Goal: Task Accomplishment & Management: Complete application form

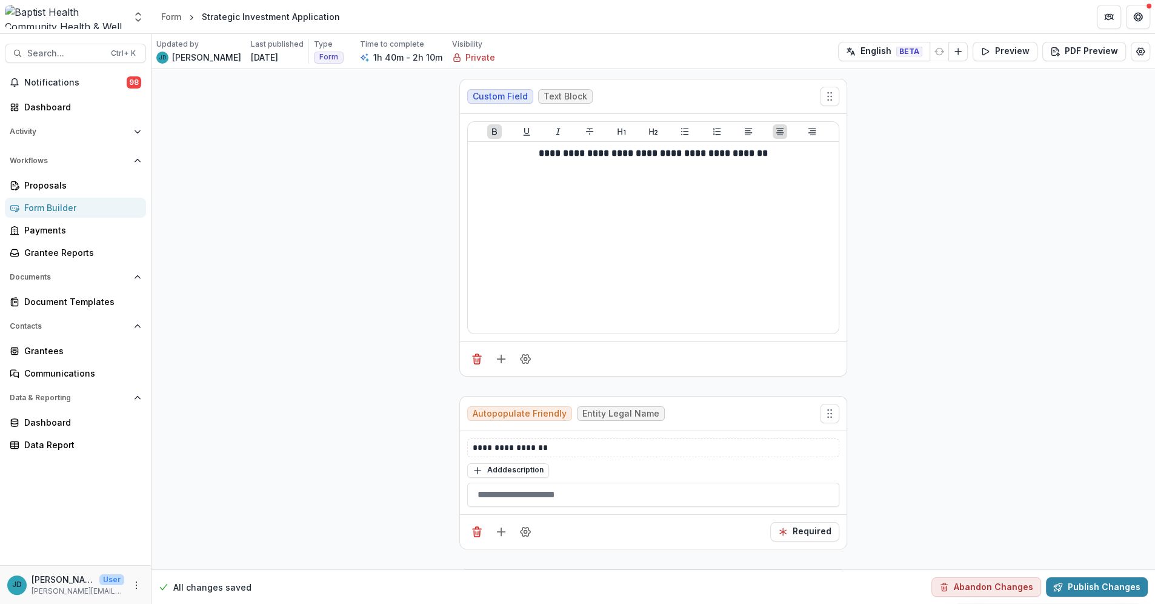
scroll to position [28, 0]
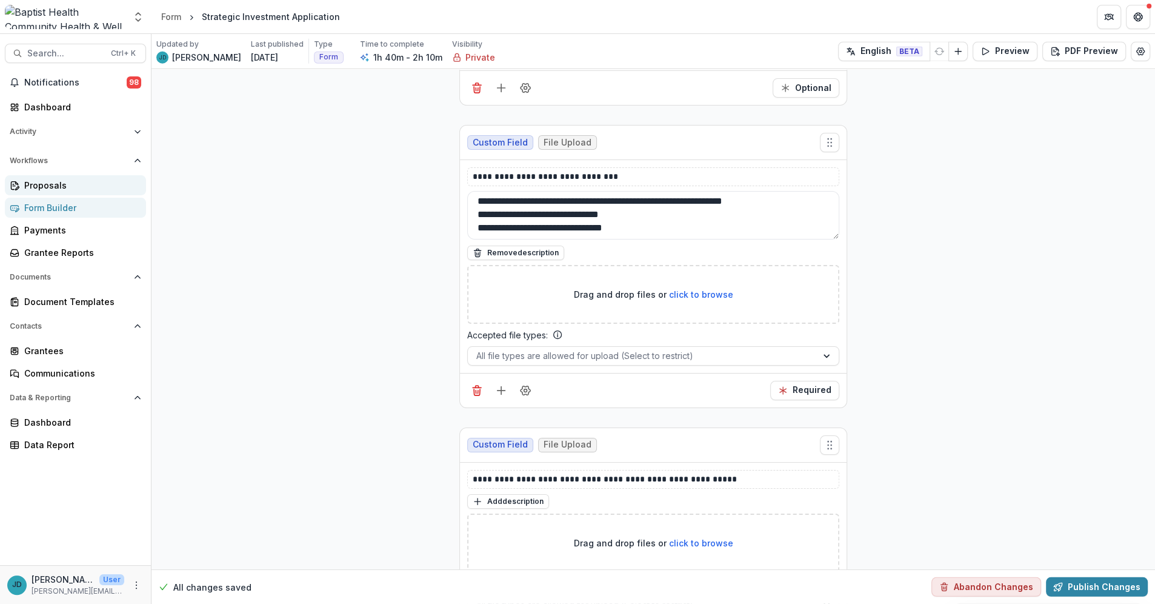
click at [43, 183] on div "Proposals" at bounding box center [80, 185] width 112 height 13
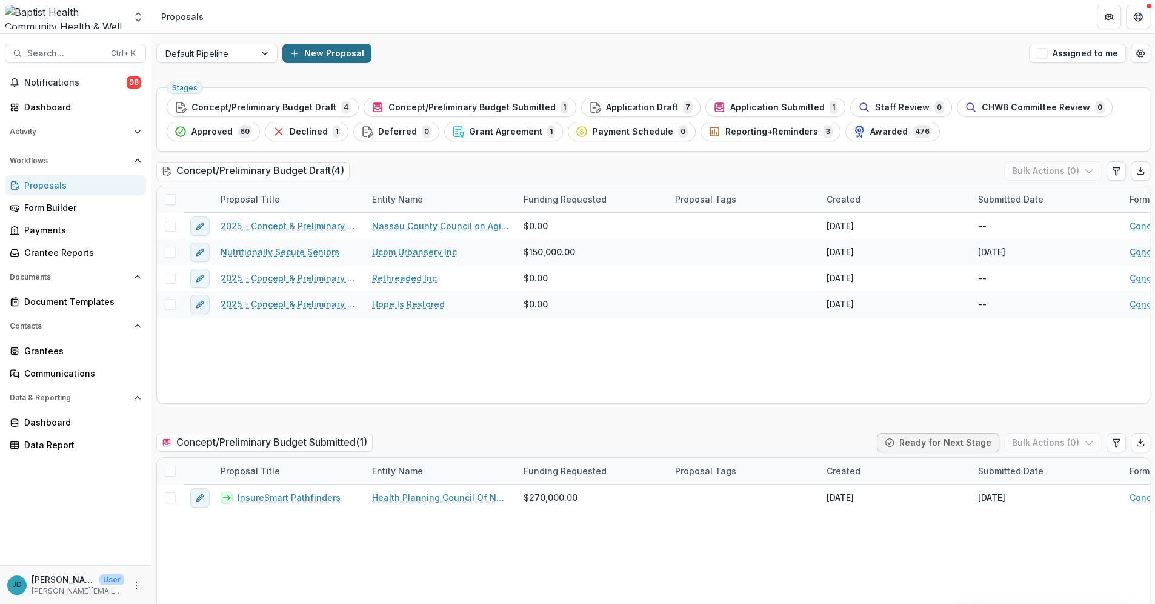
click at [294, 50] on icon "button" at bounding box center [295, 53] width 10 height 10
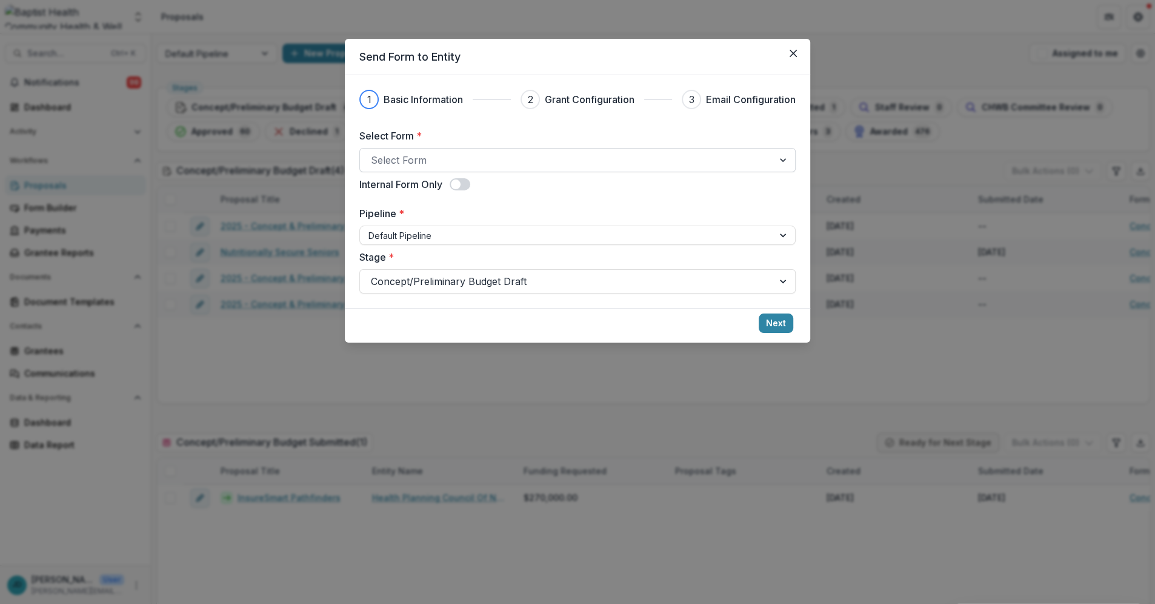
click at [412, 164] on div at bounding box center [567, 160] width 392 height 17
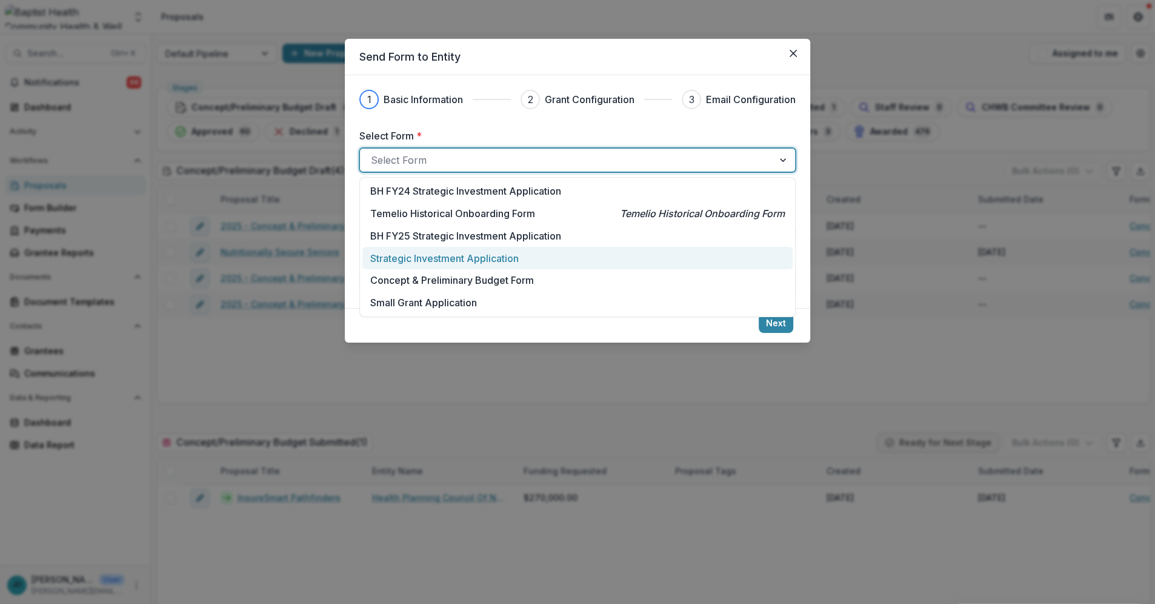
click at [421, 256] on p "Strategic Investment Application" at bounding box center [444, 258] width 149 height 15
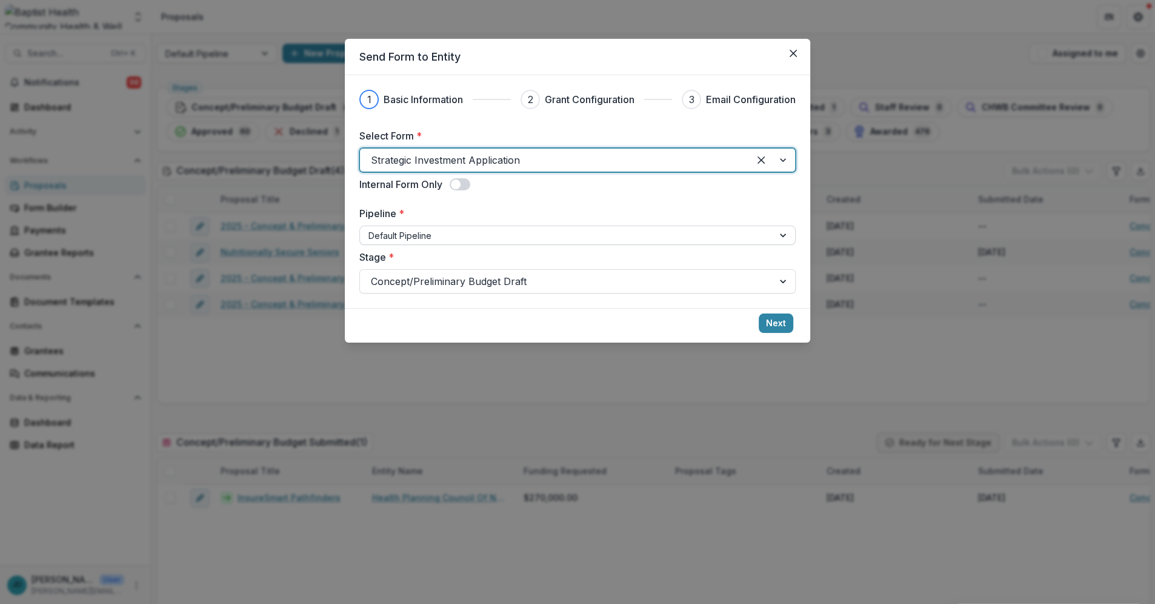
click at [404, 235] on div at bounding box center [567, 235] width 396 height 15
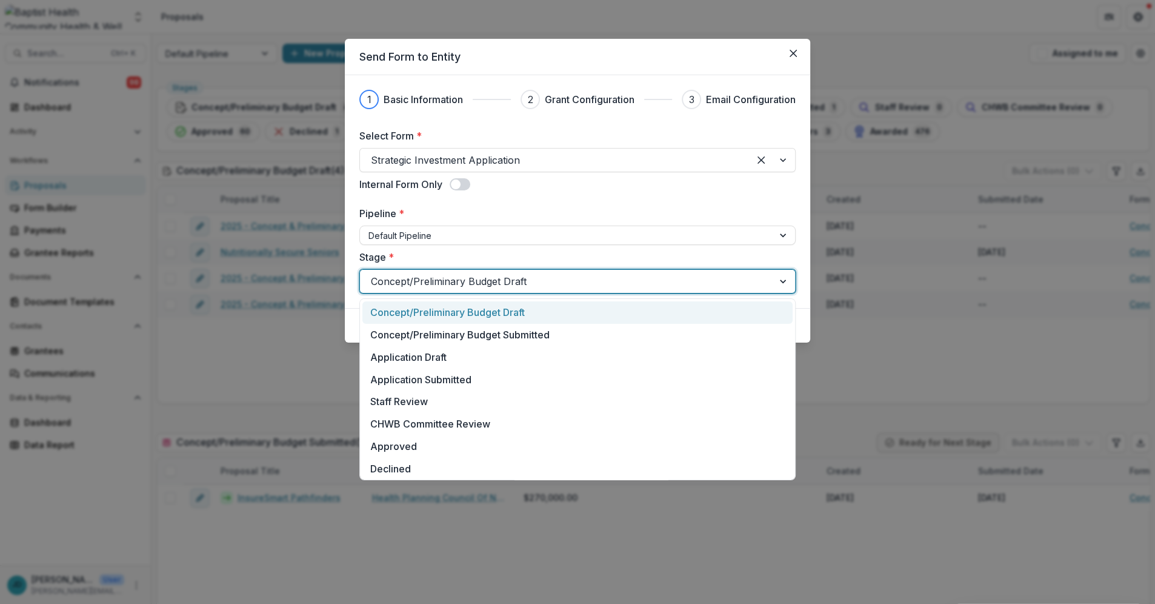
click at [399, 284] on div at bounding box center [567, 281] width 392 height 17
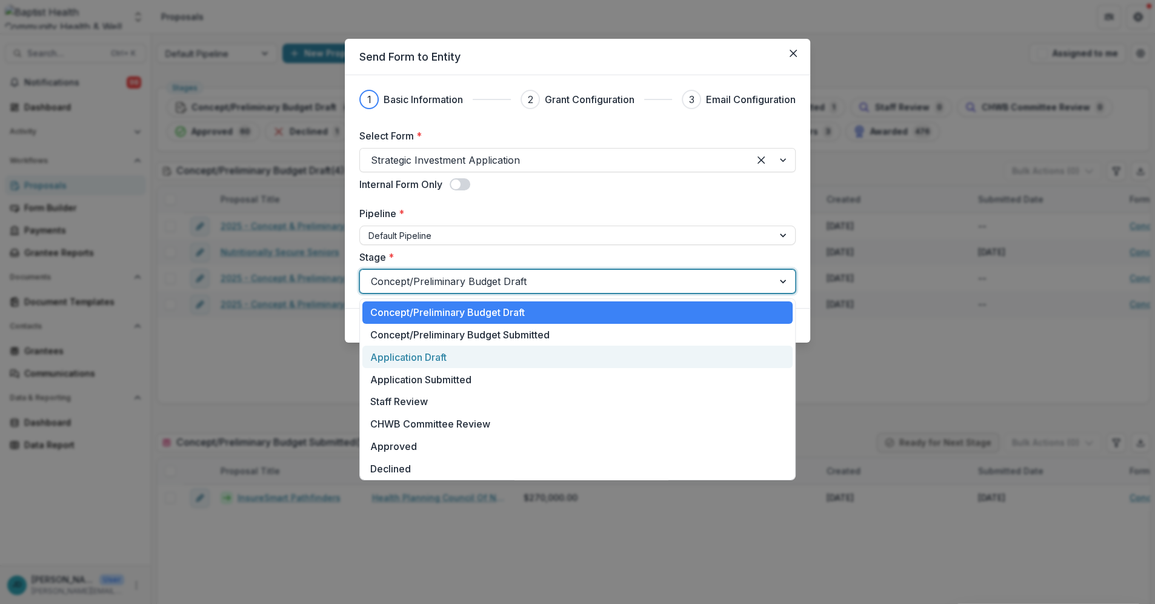
click at [427, 359] on div "Application Draft" at bounding box center [578, 357] width 430 height 22
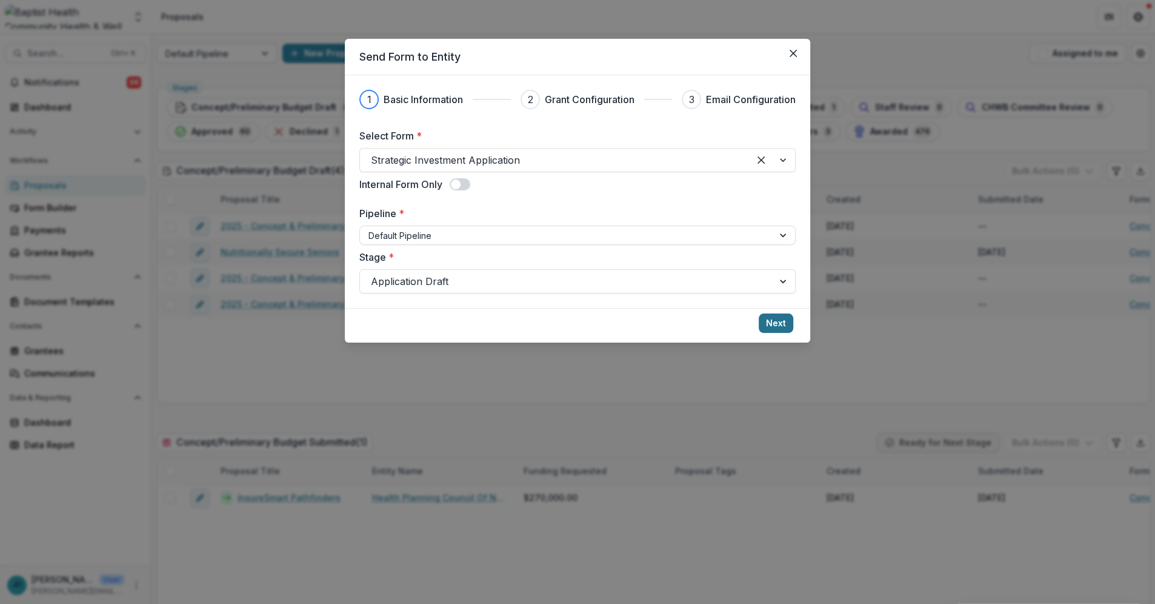
click at [774, 323] on button "Next" at bounding box center [776, 322] width 35 height 19
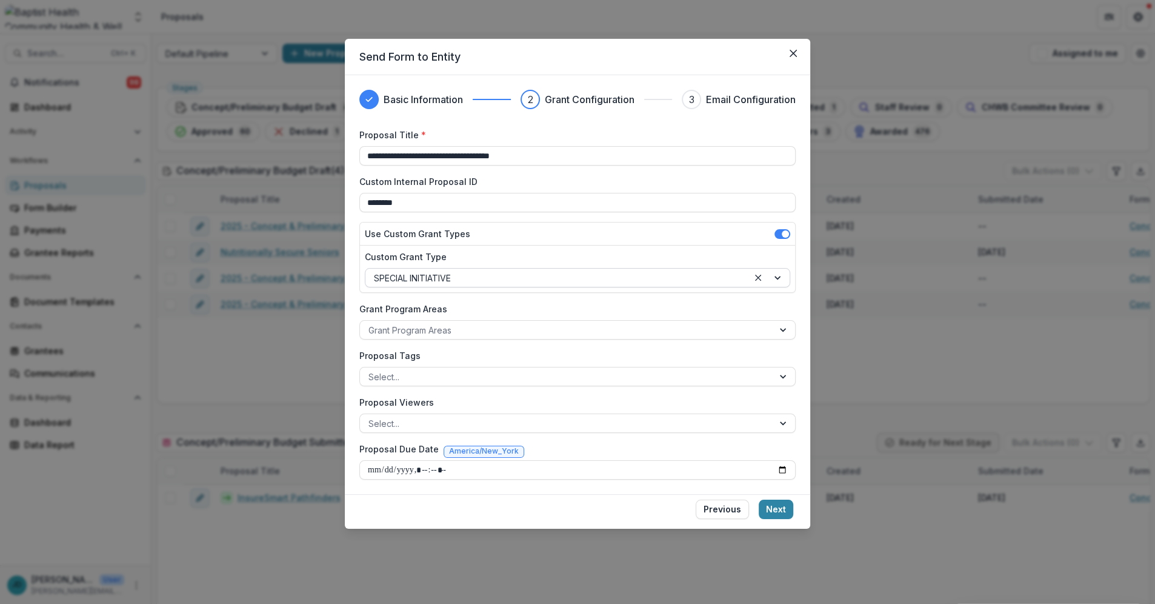
click at [463, 275] on div at bounding box center [557, 277] width 366 height 15
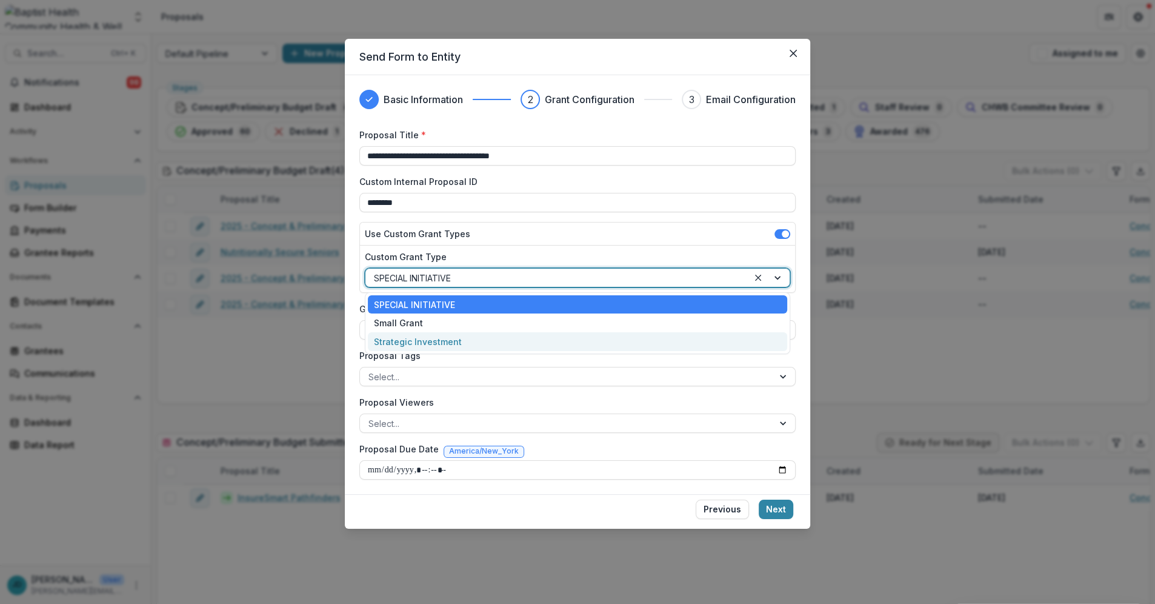
click at [413, 340] on div "Strategic Investment" at bounding box center [578, 341] width 420 height 19
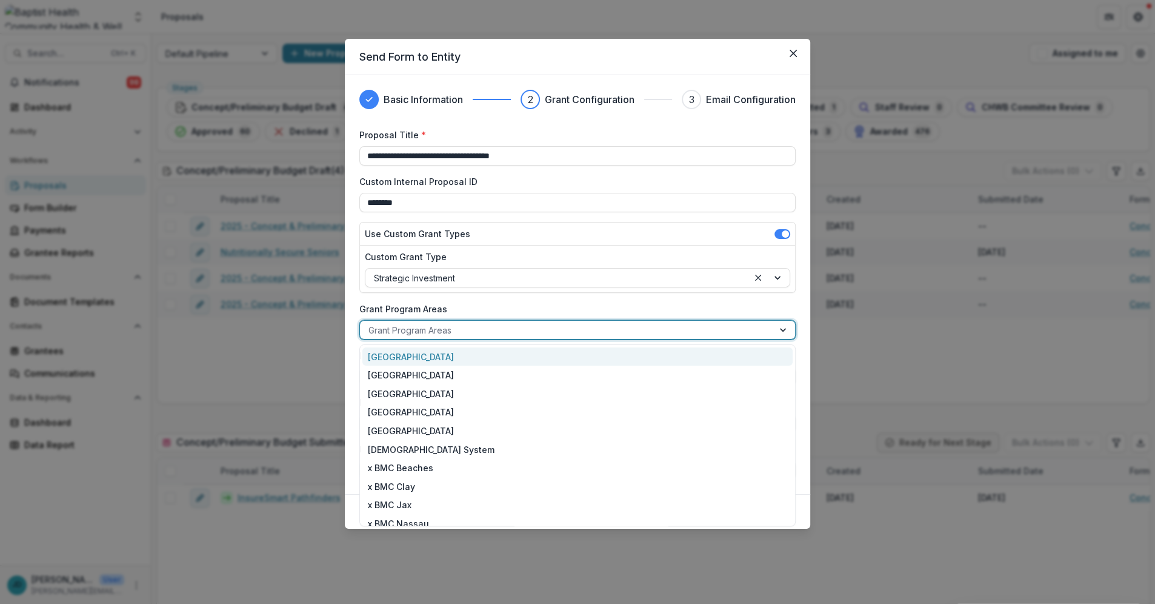
click at [416, 330] on div at bounding box center [567, 330] width 396 height 15
click at [410, 375] on div "[GEOGRAPHIC_DATA]" at bounding box center [578, 375] width 430 height 19
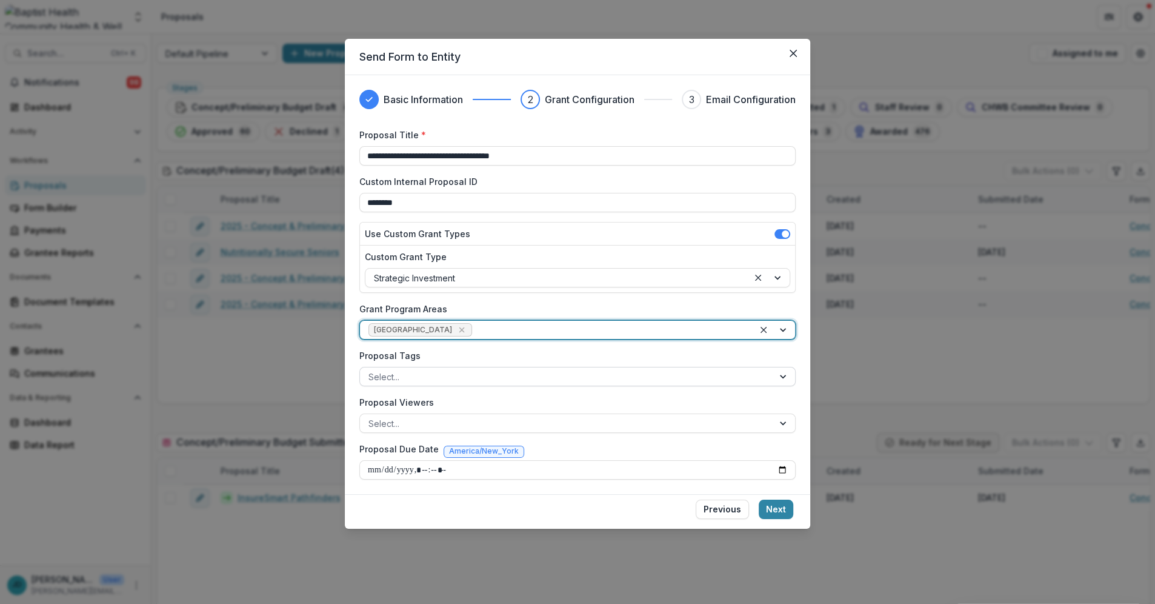
click at [410, 374] on div at bounding box center [567, 376] width 396 height 15
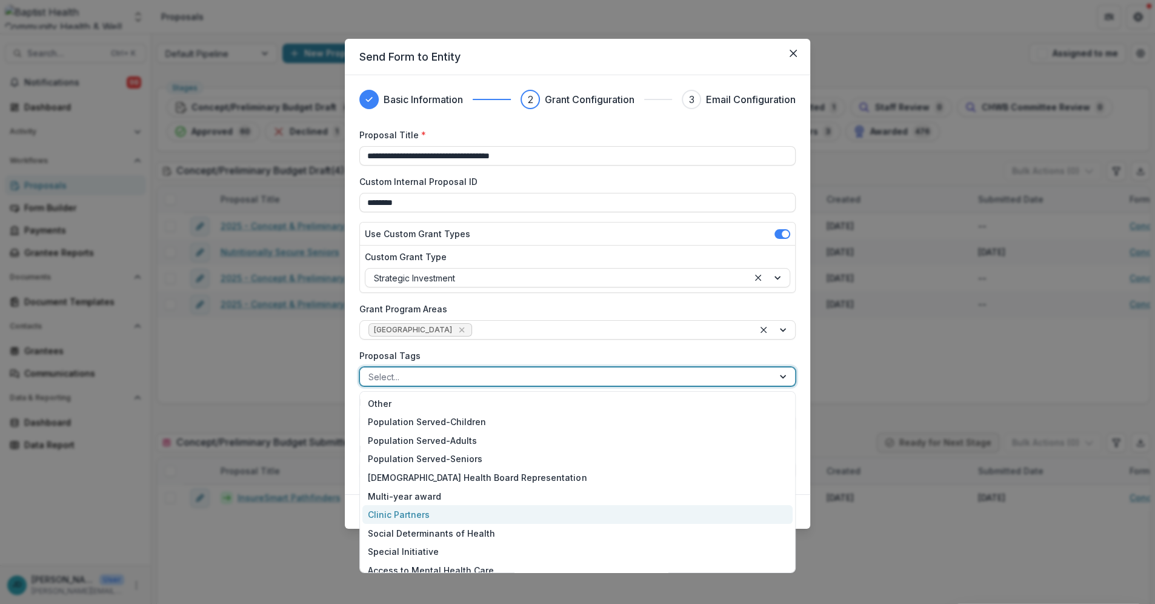
scroll to position [83, 0]
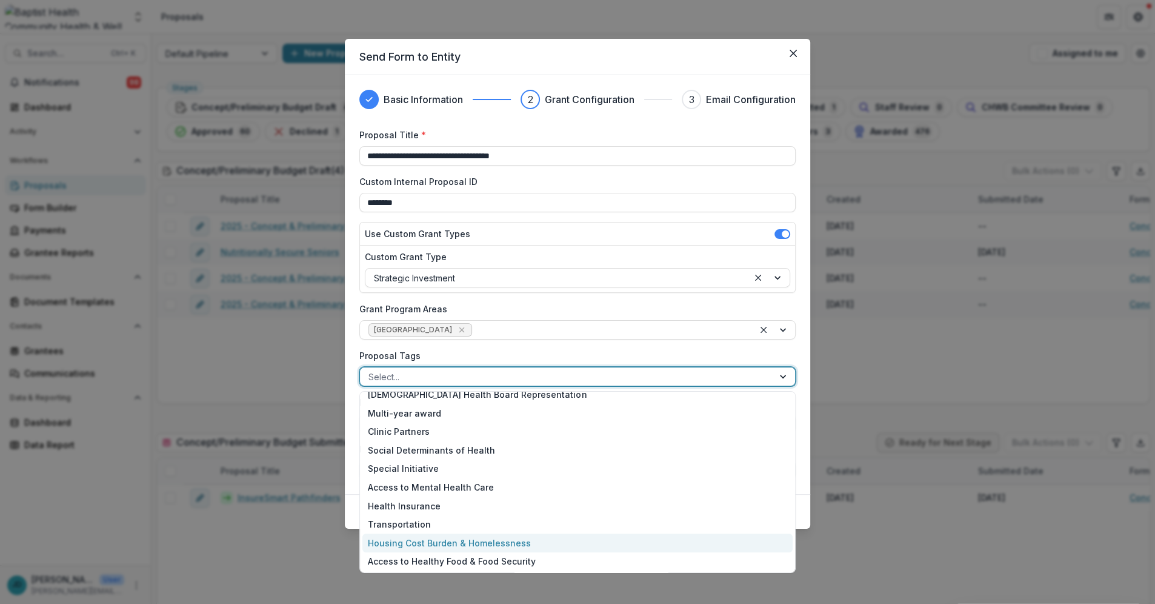
click at [431, 541] on div "Housing Cost Burden & Homelessness" at bounding box center [578, 542] width 430 height 19
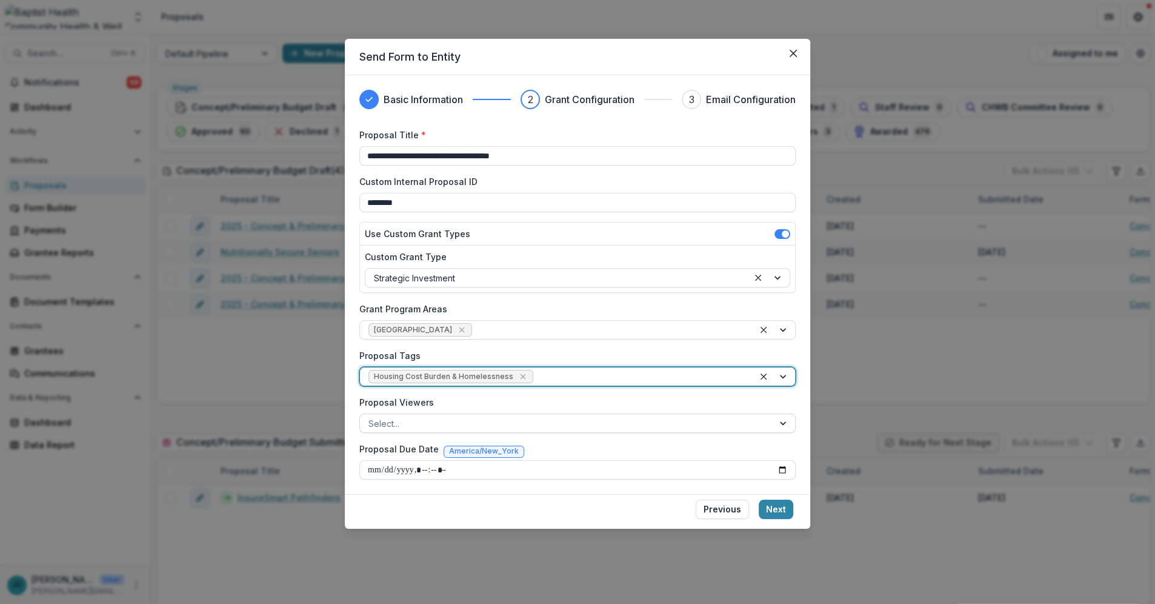
click at [409, 416] on div at bounding box center [567, 423] width 396 height 15
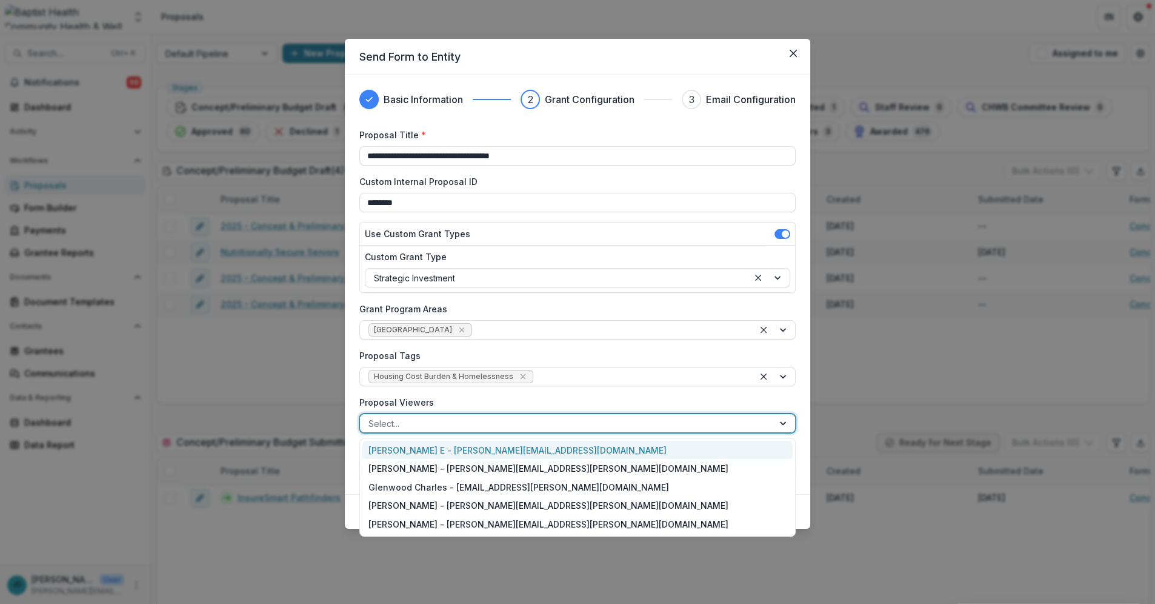
click at [409, 416] on div at bounding box center [567, 423] width 396 height 15
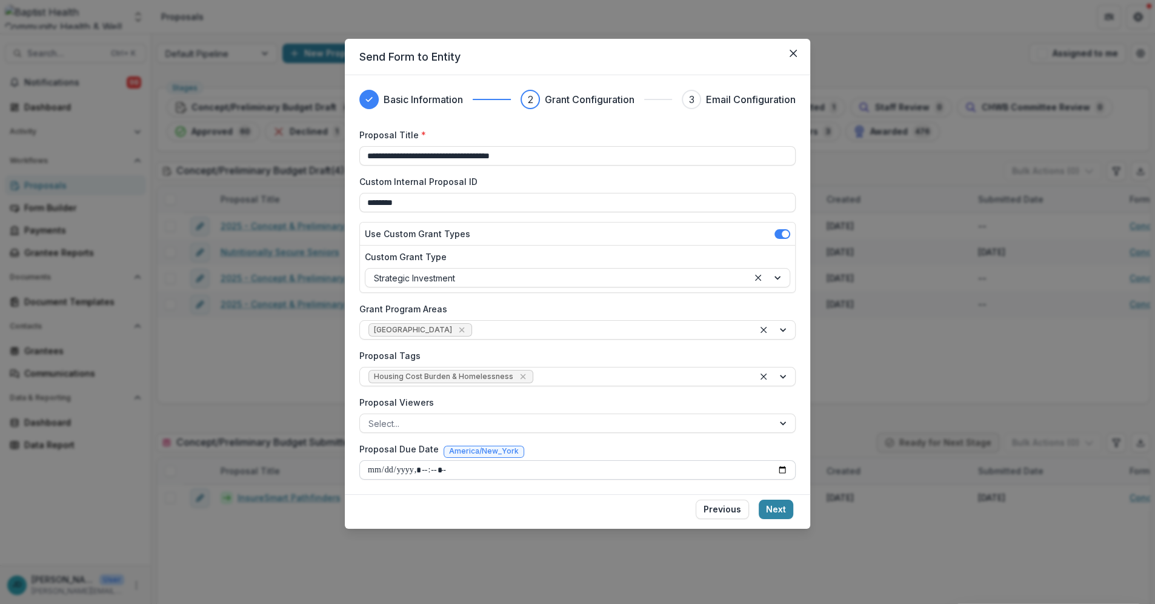
click at [375, 470] on input "Proposal Due Date" at bounding box center [577, 469] width 436 height 19
click at [392, 467] on input "Proposal Due Date" at bounding box center [577, 469] width 436 height 19
click at [404, 469] on input "Proposal Due Date" at bounding box center [577, 469] width 436 height 19
click at [429, 468] on input "Proposal Due Date" at bounding box center [577, 469] width 436 height 19
click at [438, 470] on input "Proposal Due Date" at bounding box center [577, 469] width 436 height 19
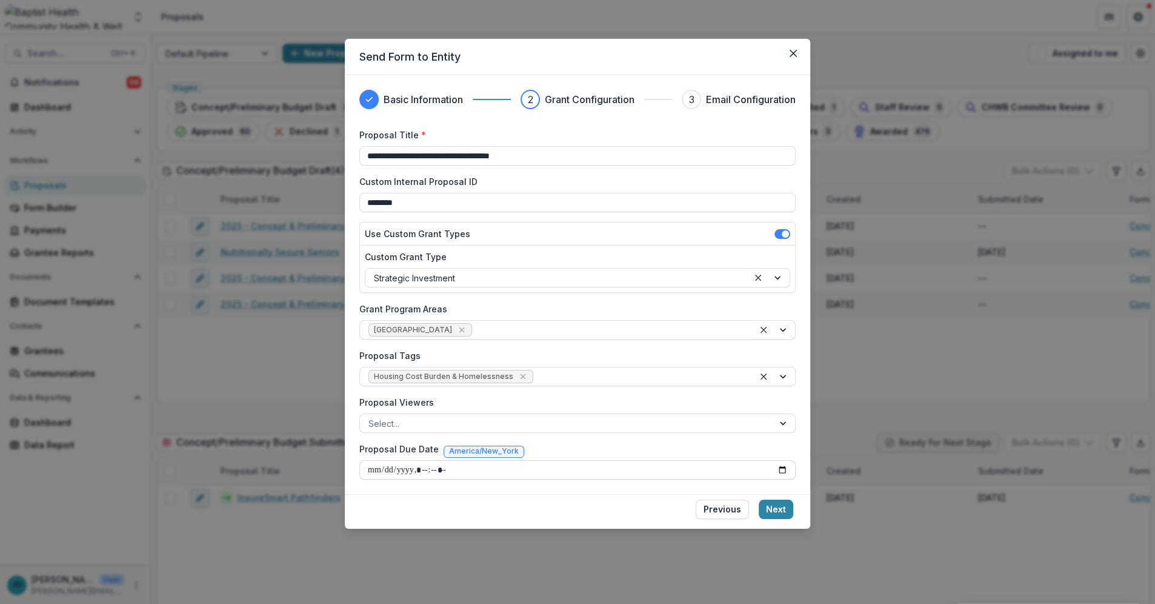
click at [375, 468] on input "Proposal Due Date" at bounding box center [577, 469] width 436 height 19
type input "**********"
click at [775, 510] on button "Next" at bounding box center [776, 509] width 35 height 19
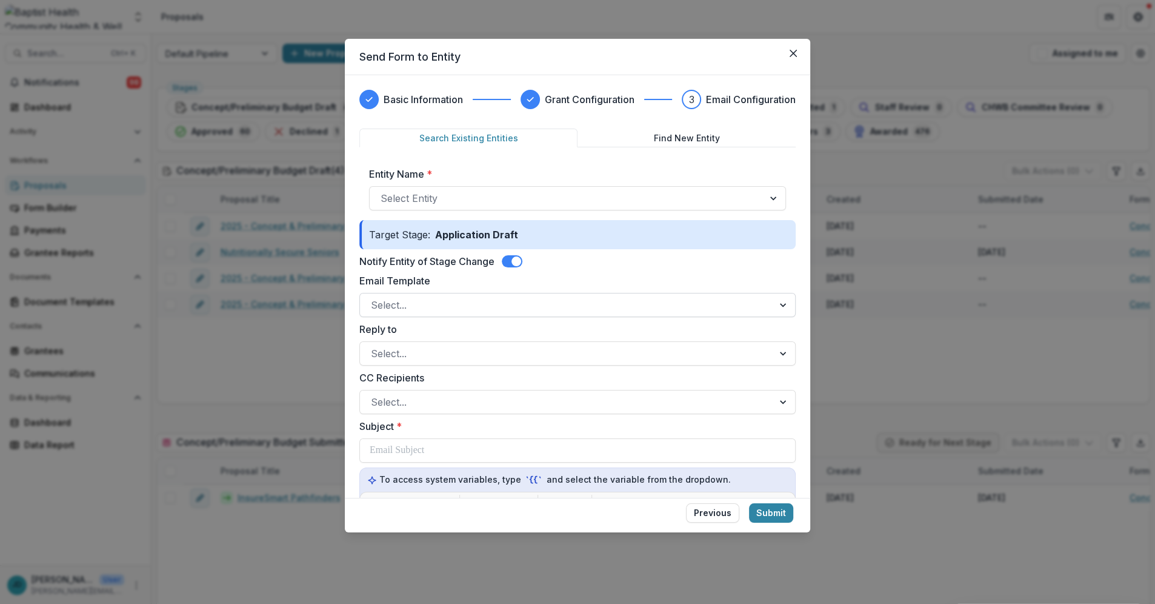
click at [382, 309] on div at bounding box center [567, 304] width 392 height 17
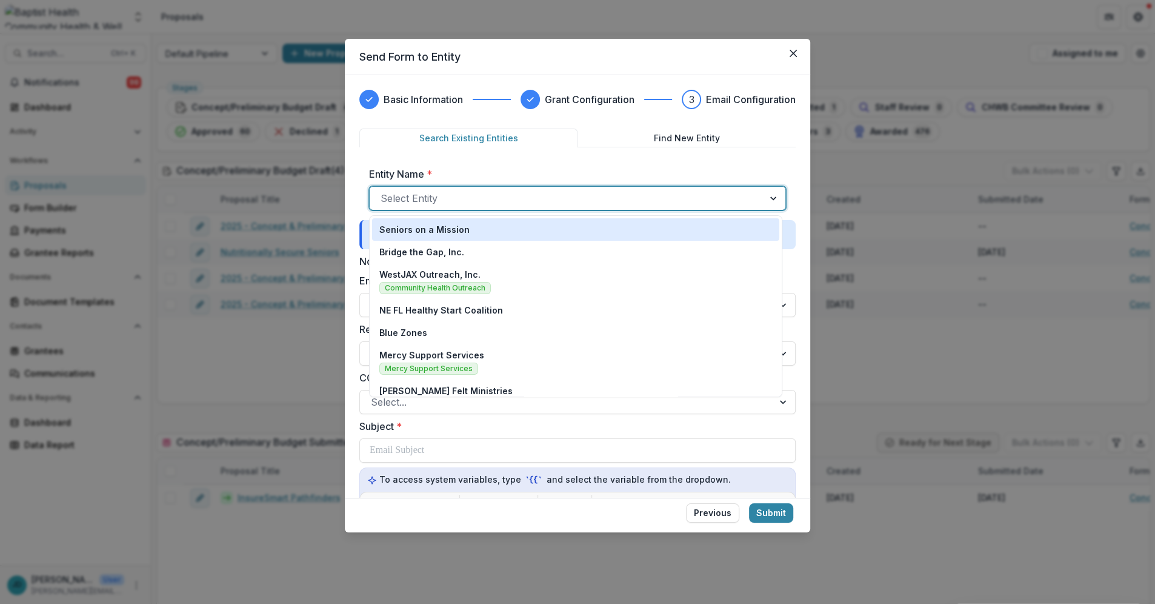
click at [402, 196] on div at bounding box center [567, 198] width 372 height 17
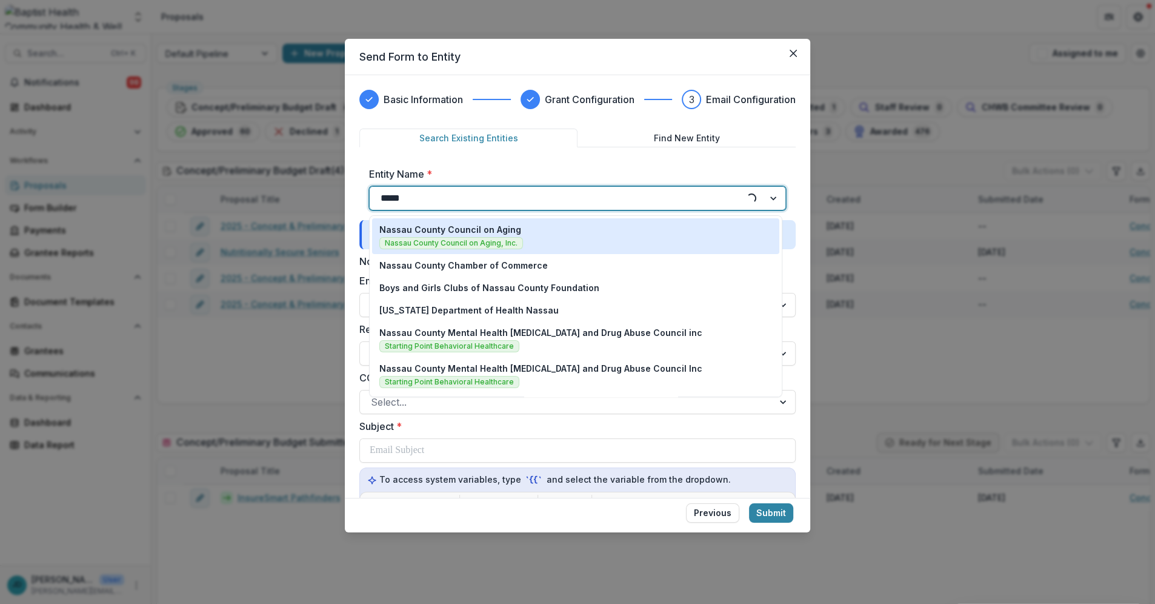
type input "******"
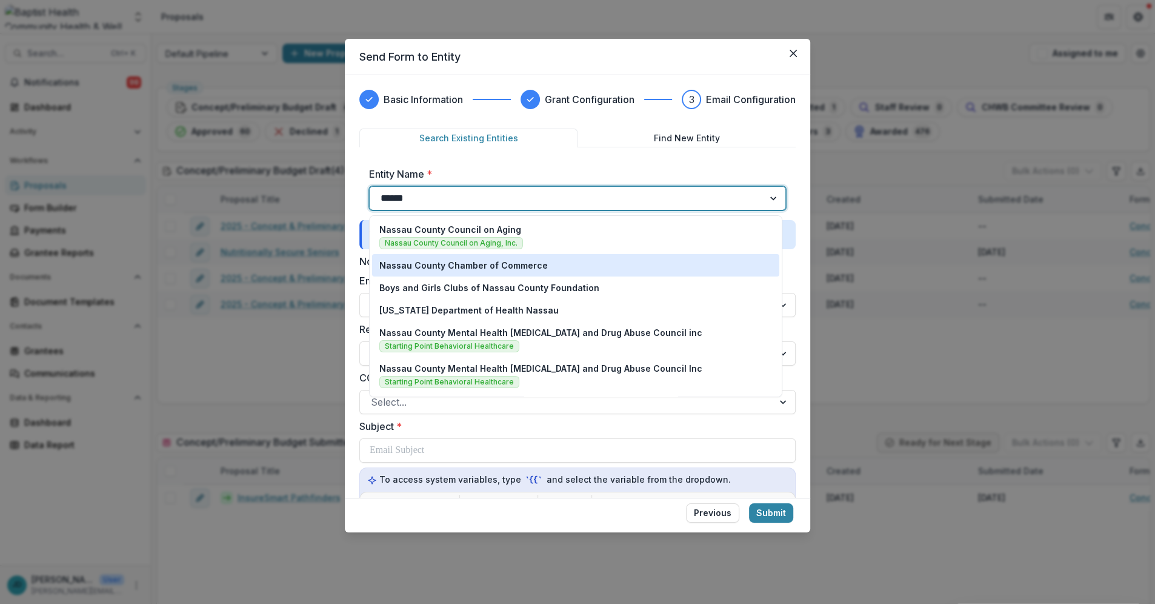
click at [390, 264] on p "Nassau County Chamber of Commerce" at bounding box center [463, 265] width 169 height 13
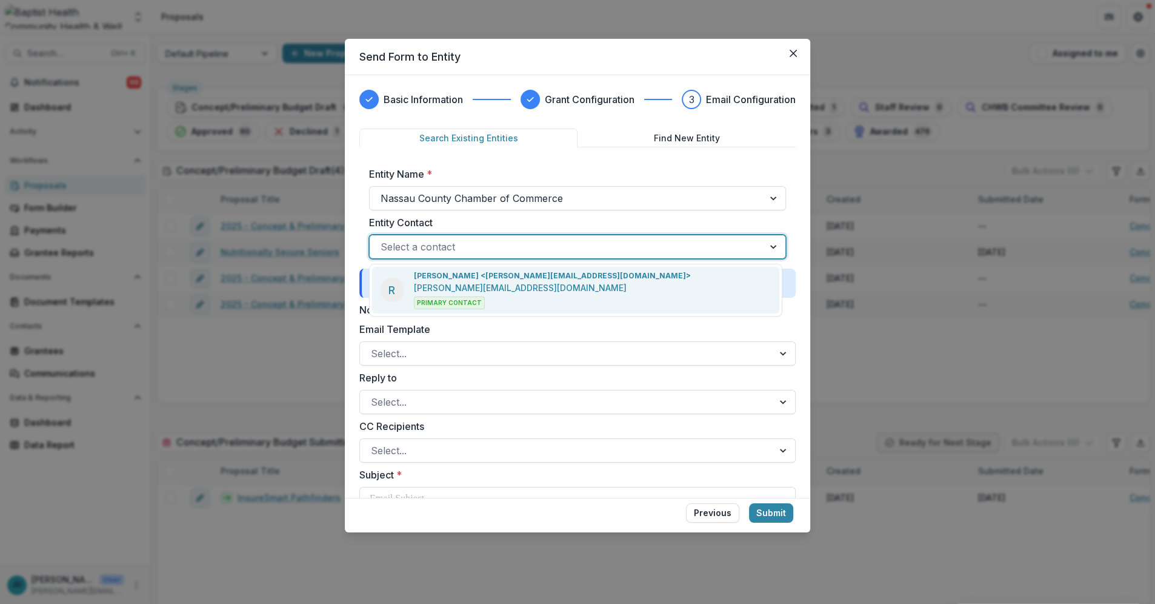
click at [401, 248] on div at bounding box center [567, 246] width 372 height 17
click at [410, 286] on div "R [PERSON_NAME] <[PERSON_NAME][EMAIL_ADDRESS][DOMAIN_NAME]> [PERSON_NAME][EMAIL…" at bounding box center [535, 289] width 311 height 39
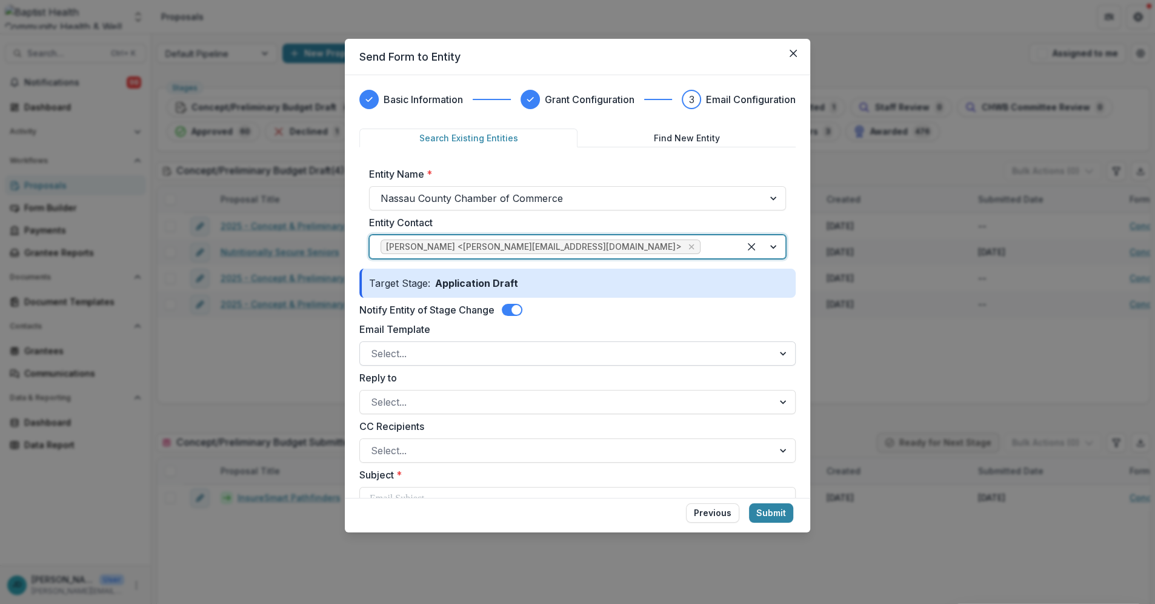
click at [395, 349] on div at bounding box center [567, 353] width 392 height 17
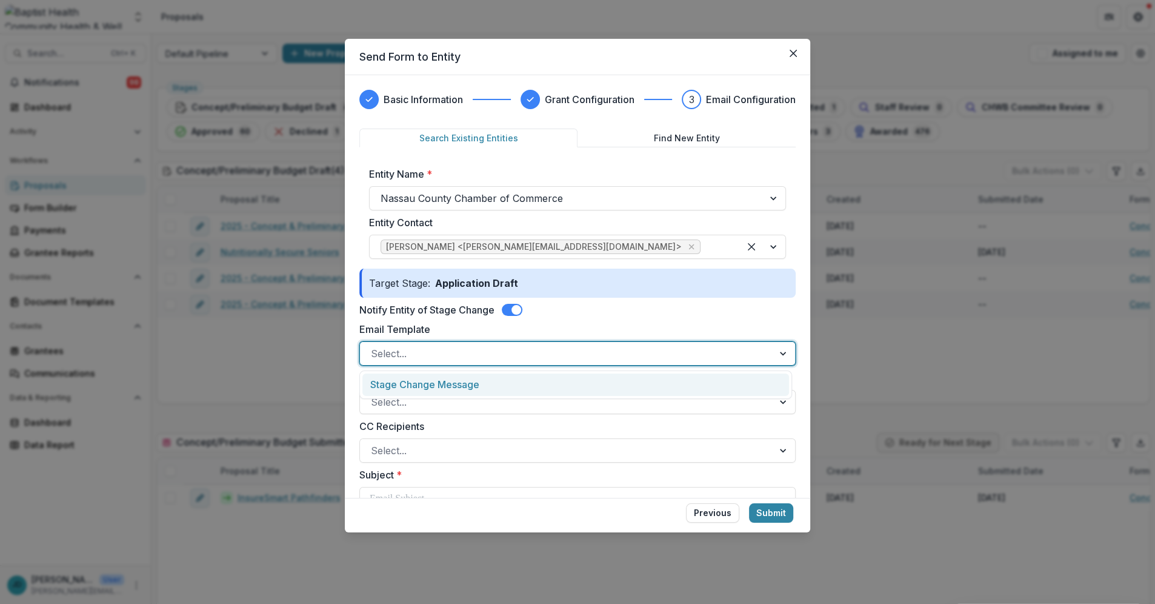
click at [418, 387] on div "Stage Change Message" at bounding box center [576, 384] width 427 height 22
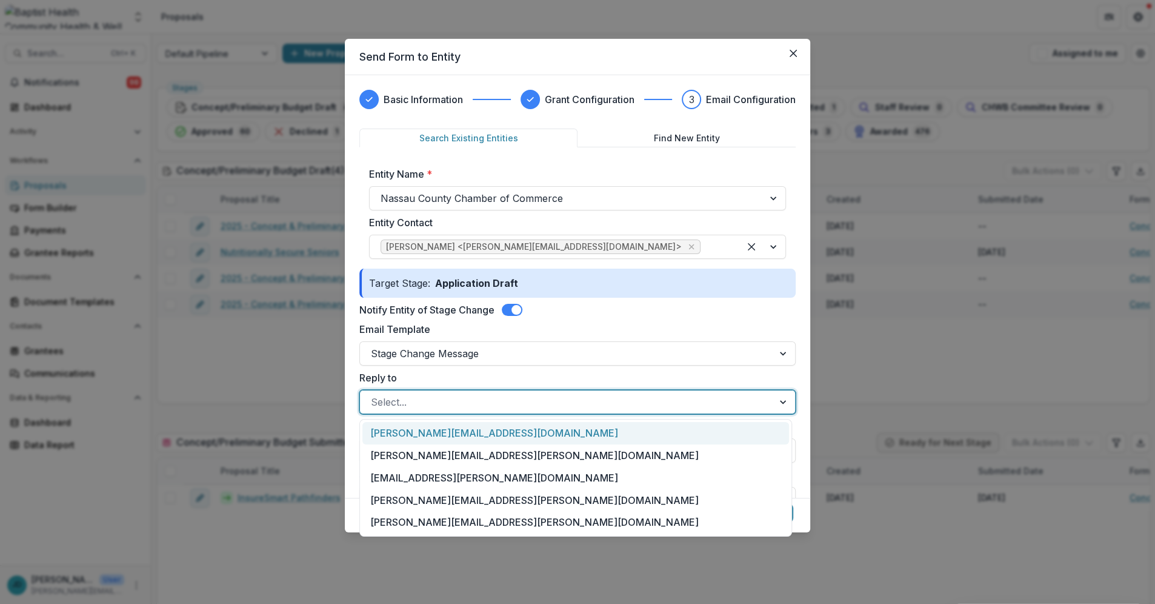
click at [396, 406] on div at bounding box center [567, 401] width 392 height 17
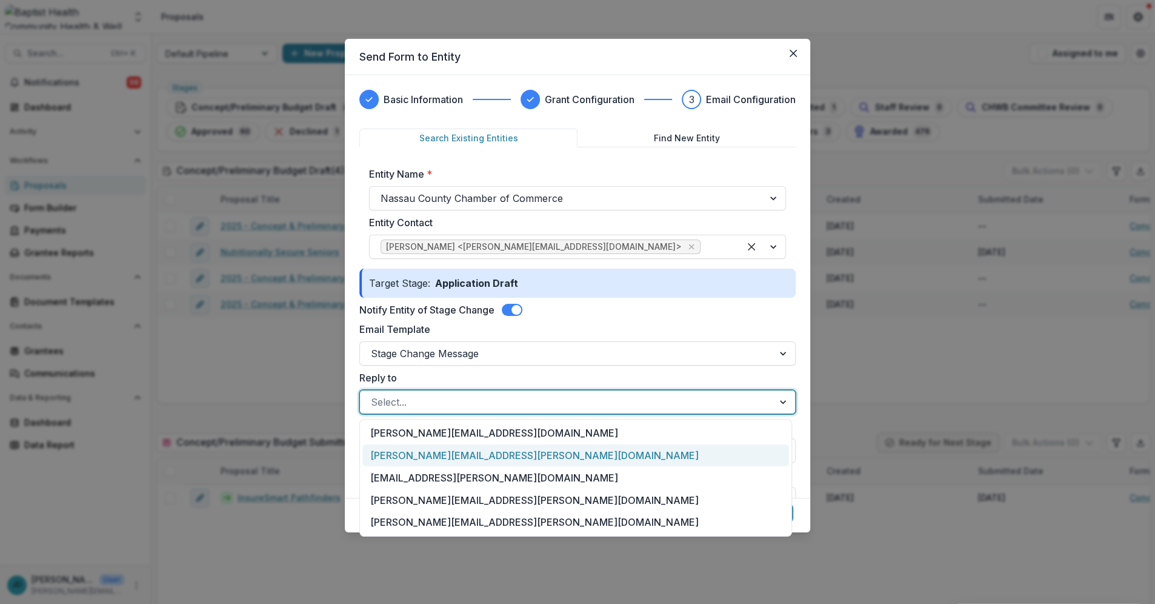
click at [419, 461] on div "[PERSON_NAME][EMAIL_ADDRESS][PERSON_NAME][DOMAIN_NAME]" at bounding box center [576, 455] width 427 height 22
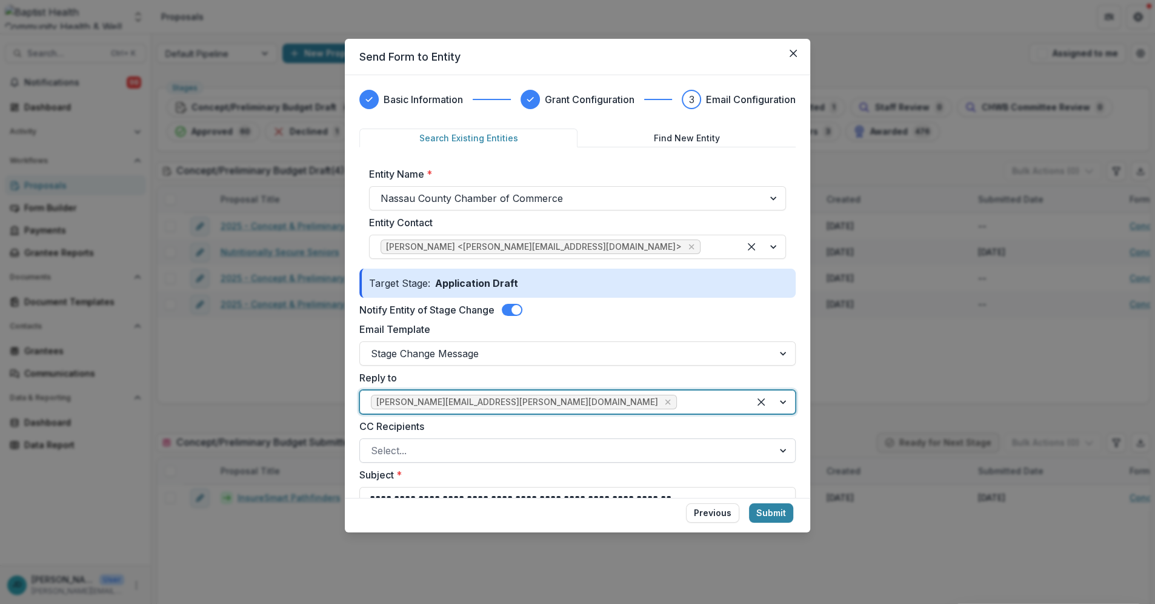
click at [381, 449] on div at bounding box center [567, 450] width 392 height 17
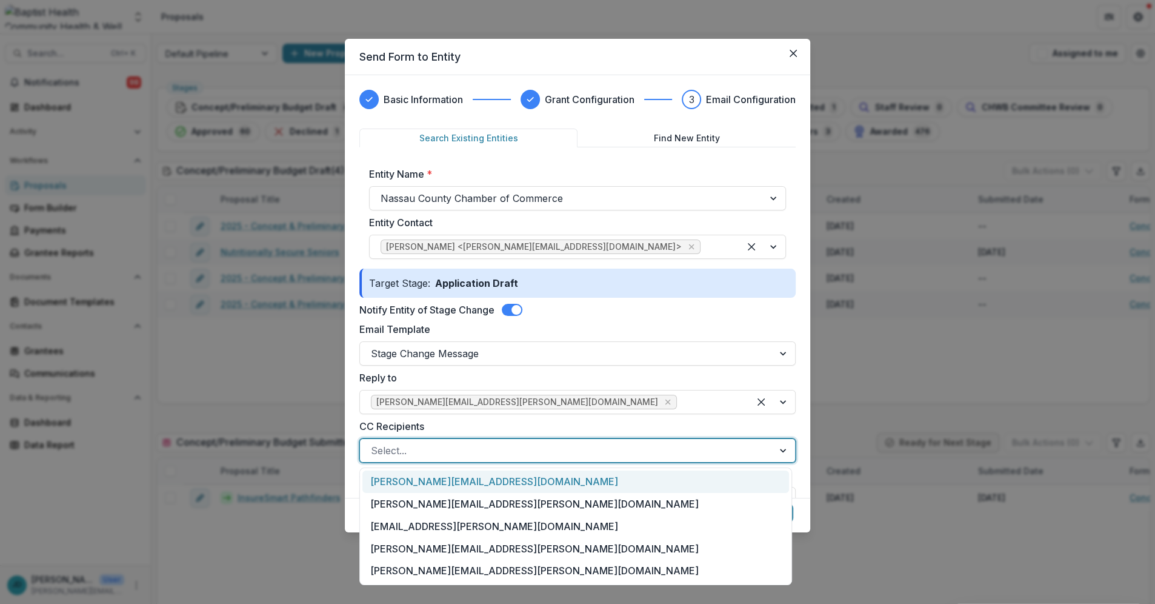
click at [401, 480] on div "[PERSON_NAME][EMAIL_ADDRESS][DOMAIN_NAME]" at bounding box center [576, 481] width 427 height 22
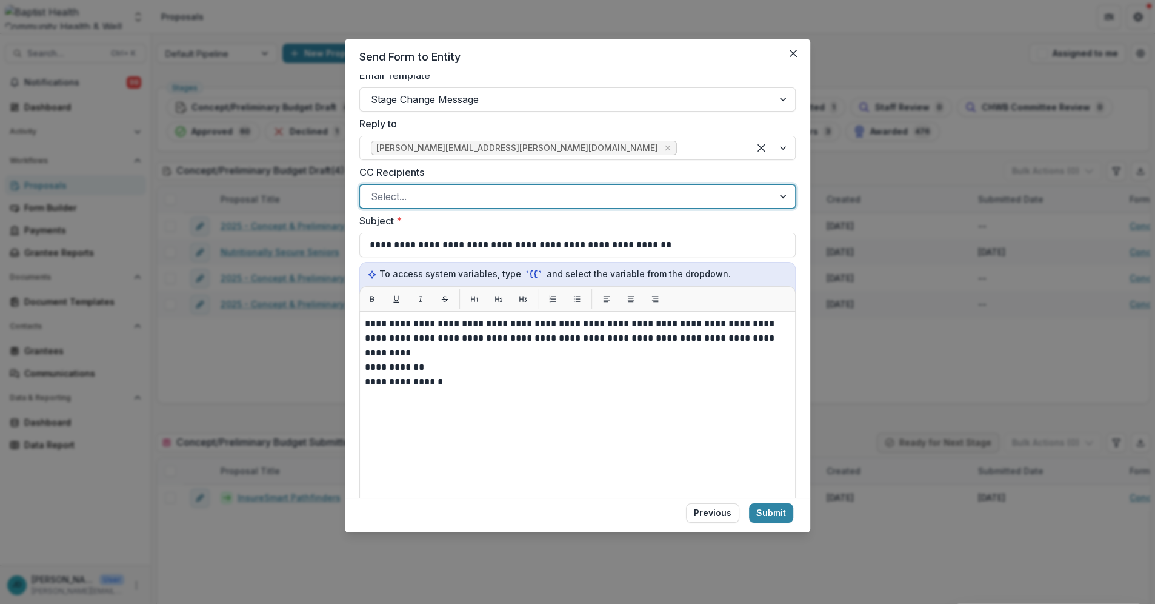
scroll to position [336, 0]
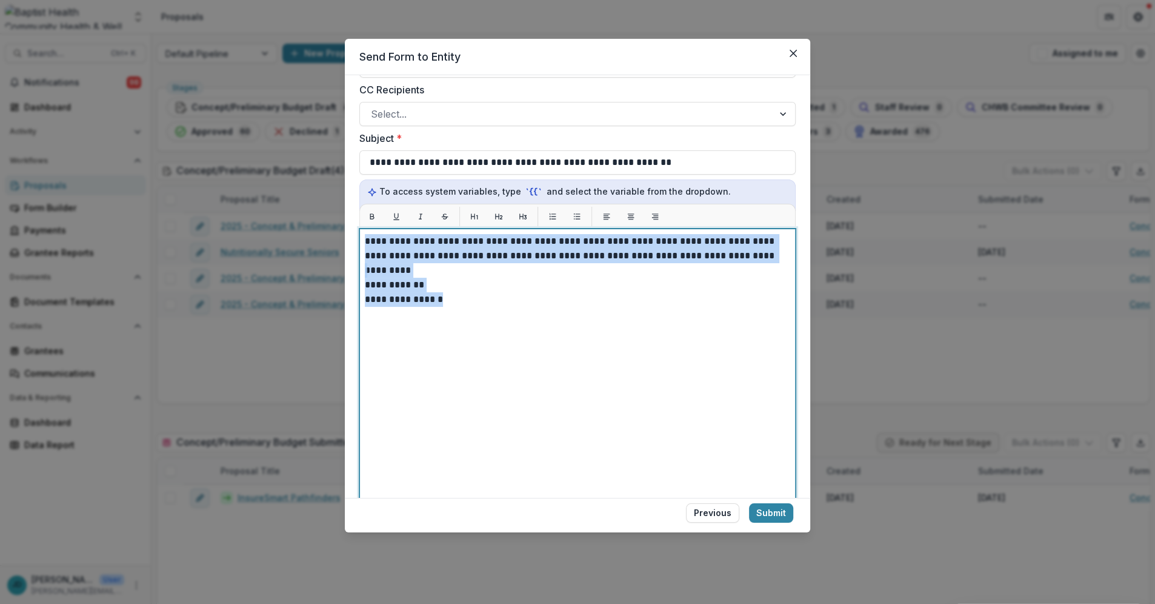
drag, startPoint x: 372, startPoint y: 282, endPoint x: 352, endPoint y: 241, distance: 45.3
click at [352, 241] on div "**********" at bounding box center [578, 286] width 466 height 423
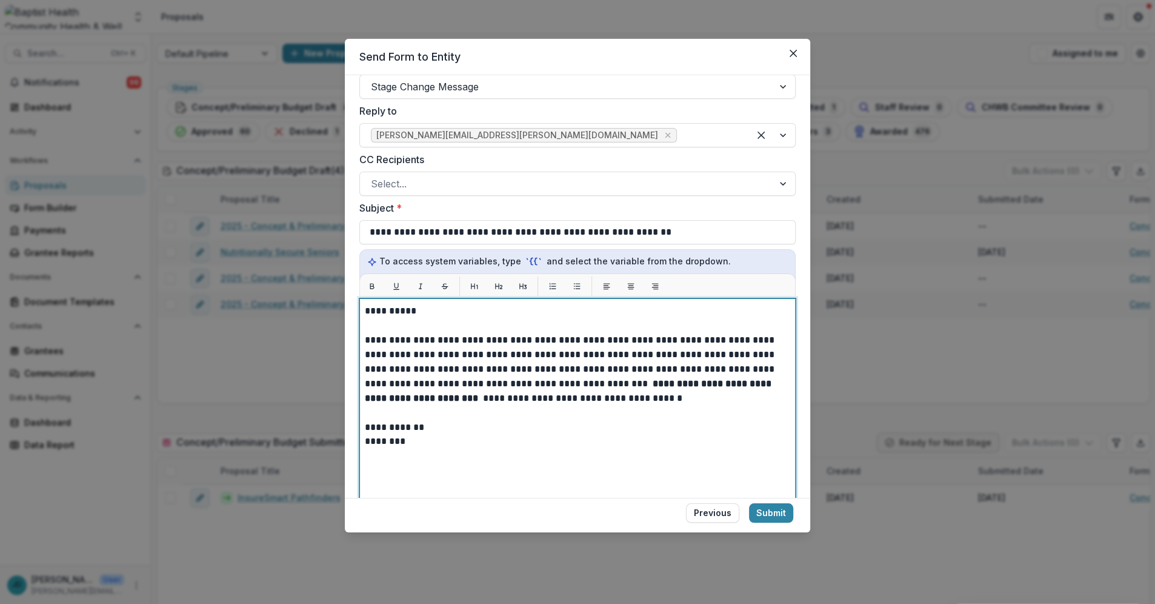
scroll to position [269, 0]
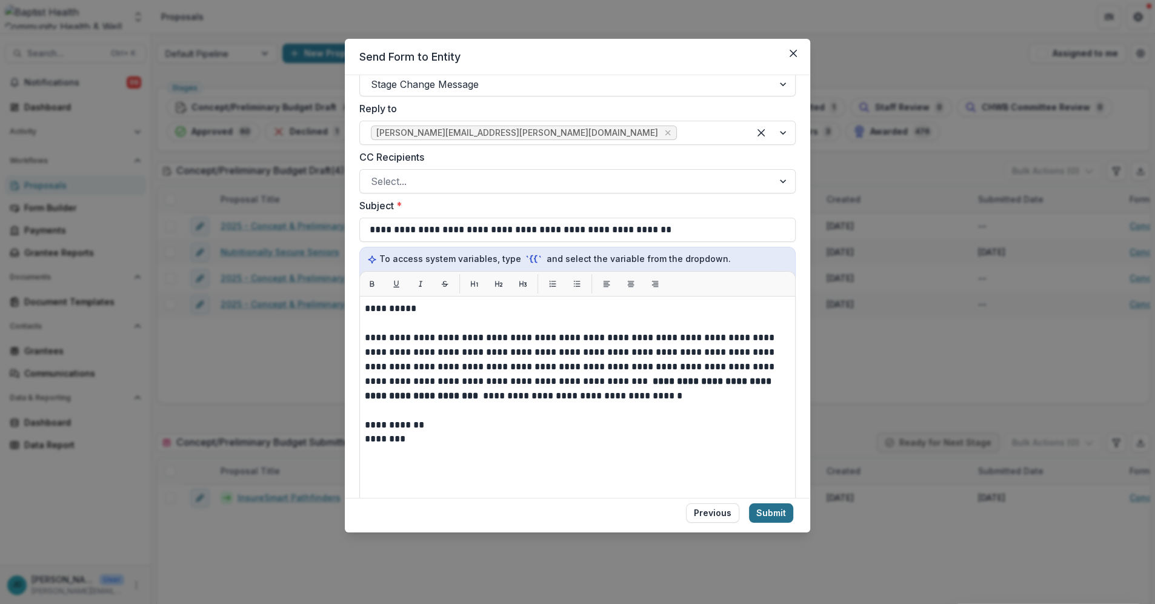
click at [768, 511] on button "Submit" at bounding box center [771, 512] width 44 height 19
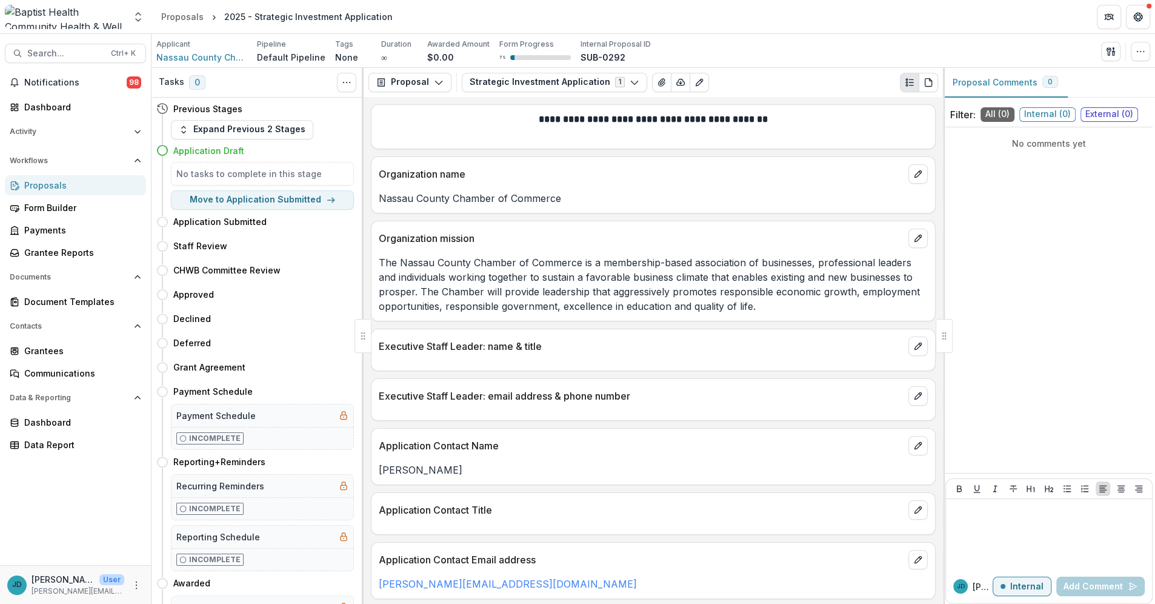
click at [34, 180] on div "Proposals" at bounding box center [80, 185] width 112 height 13
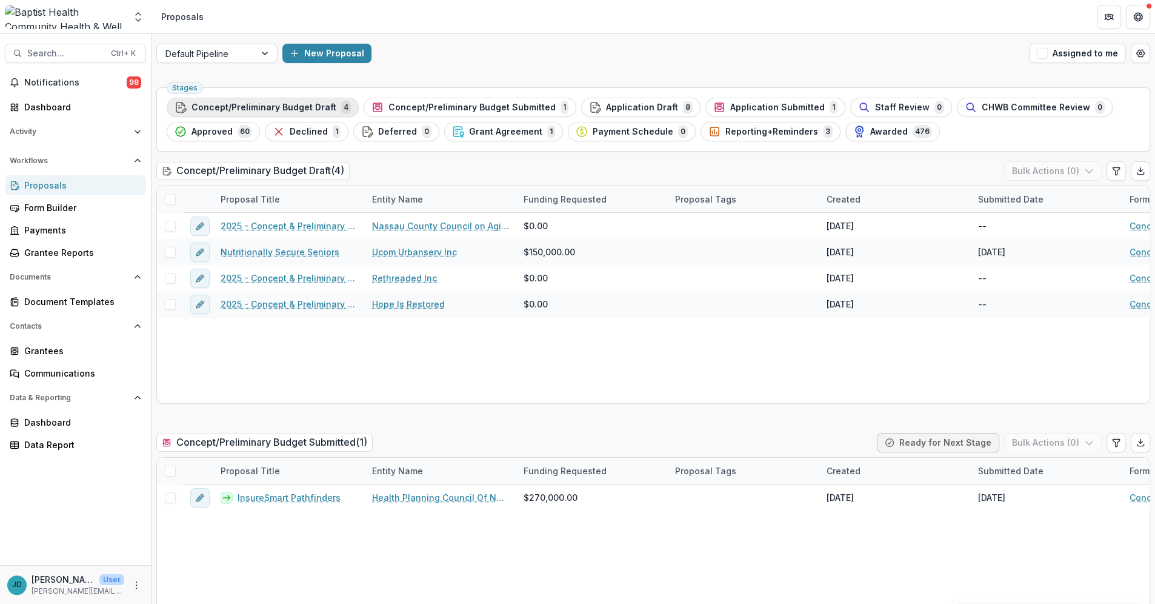
click at [315, 104] on span "Concept/Preliminary Budget Draft" at bounding box center [264, 107] width 145 height 10
